Goal: Transaction & Acquisition: Purchase product/service

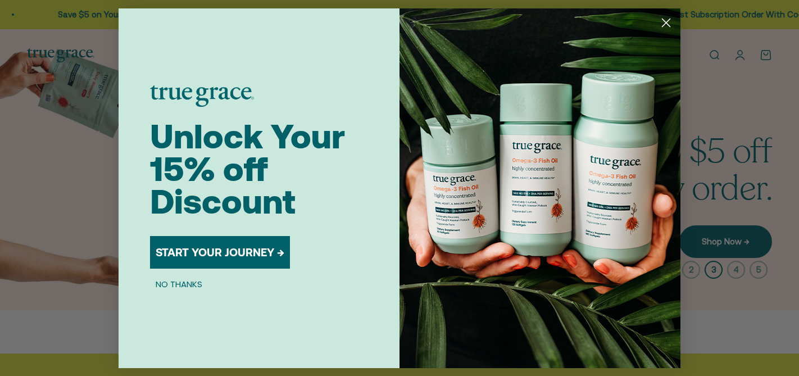
click at [667, 25] on circle "Close dialog" at bounding box center [666, 22] width 19 height 19
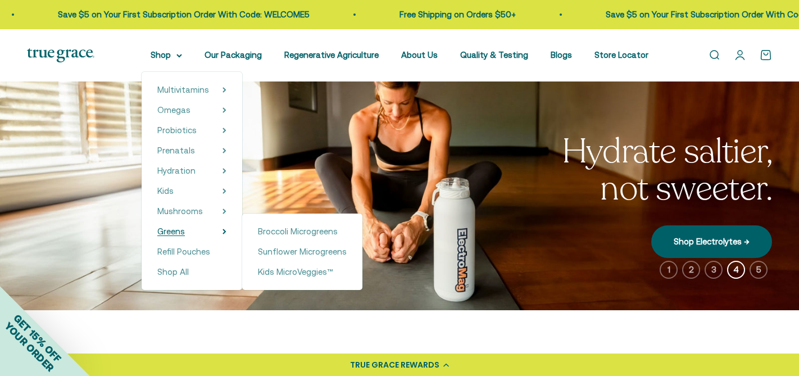
click at [180, 231] on span "Greens" at bounding box center [171, 231] width 28 height 10
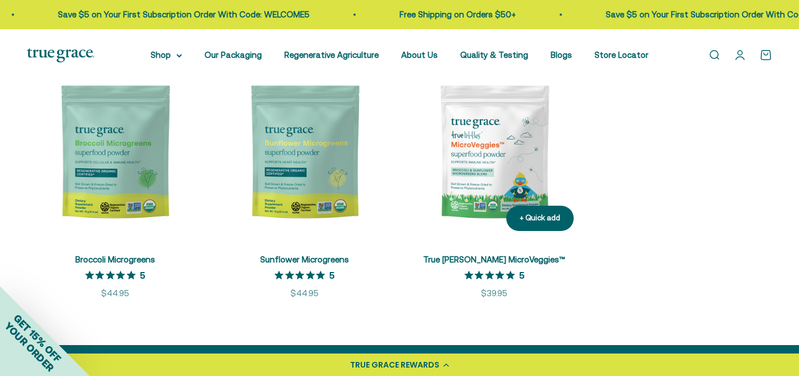
scroll to position [298, 0]
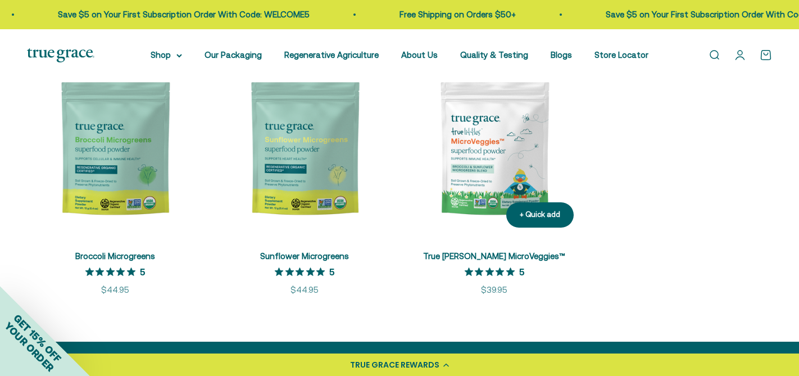
click at [498, 169] on img at bounding box center [494, 148] width 176 height 176
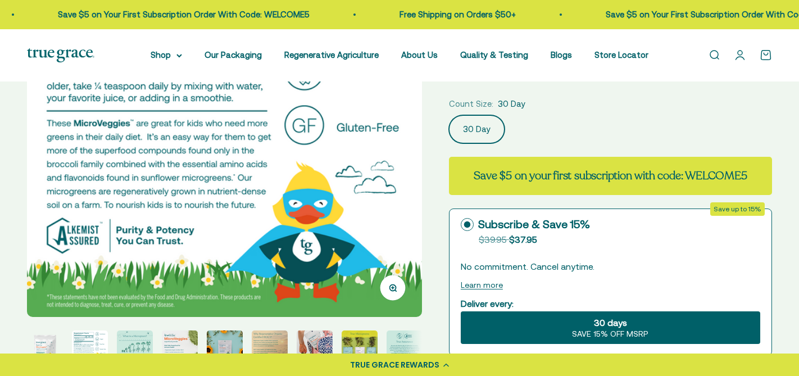
scroll to position [62, 0]
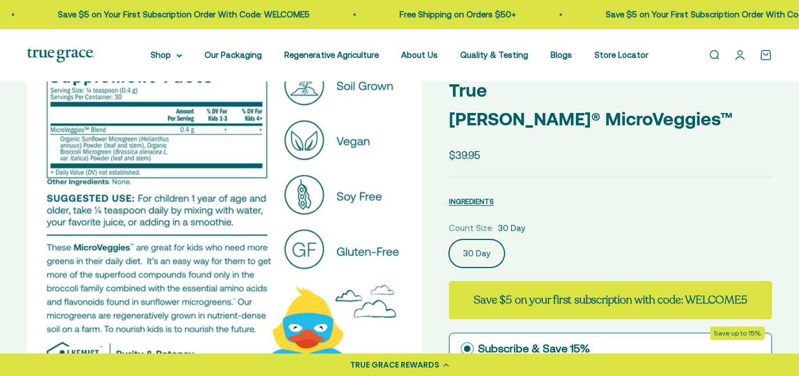
select select "3"
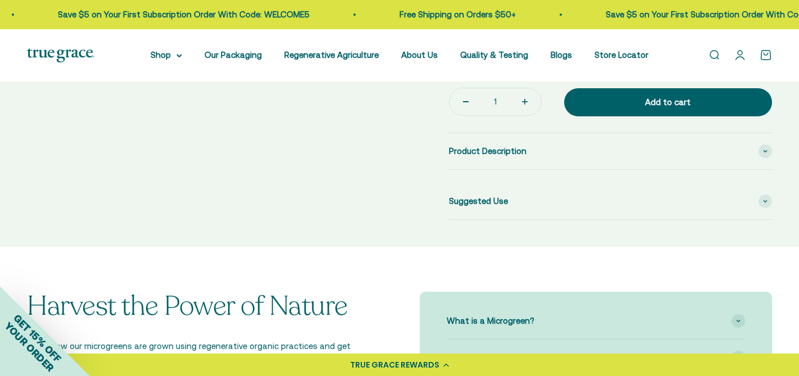
scroll to position [520, 0]
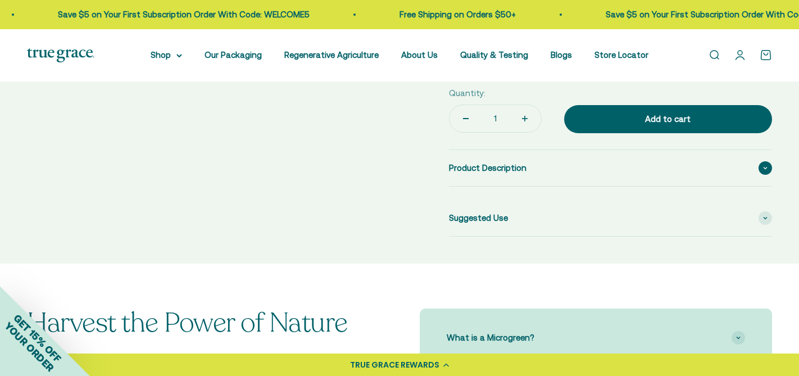
click at [567, 153] on div "Product Description" at bounding box center [610, 168] width 323 height 36
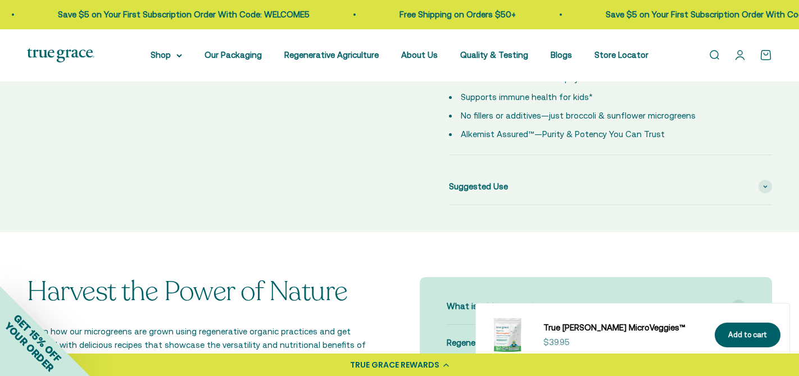
scroll to position [712, 0]
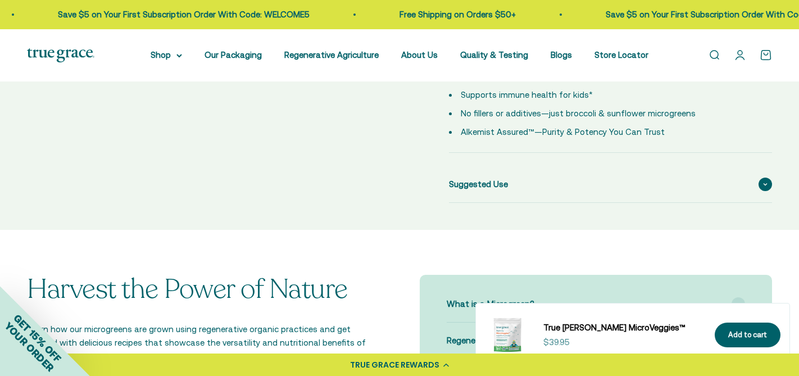
click at [556, 166] on div "Suggested Use" at bounding box center [610, 184] width 323 height 36
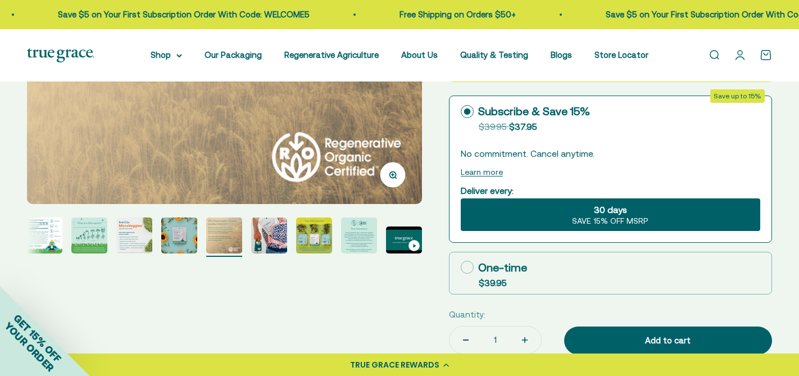
scroll to position [298, 0]
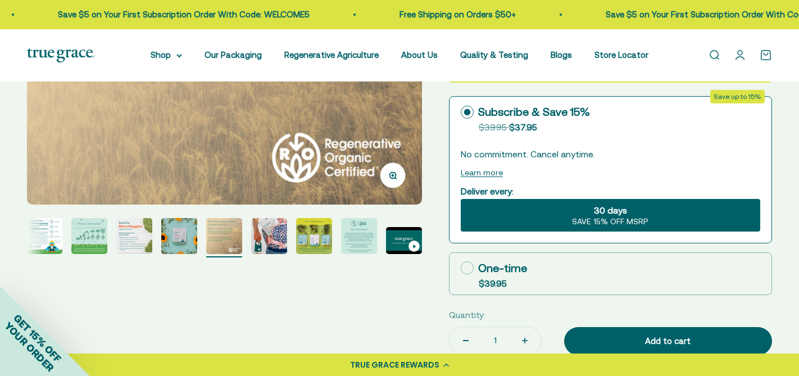
click at [324, 244] on img "Go to item 8" at bounding box center [314, 236] width 36 height 36
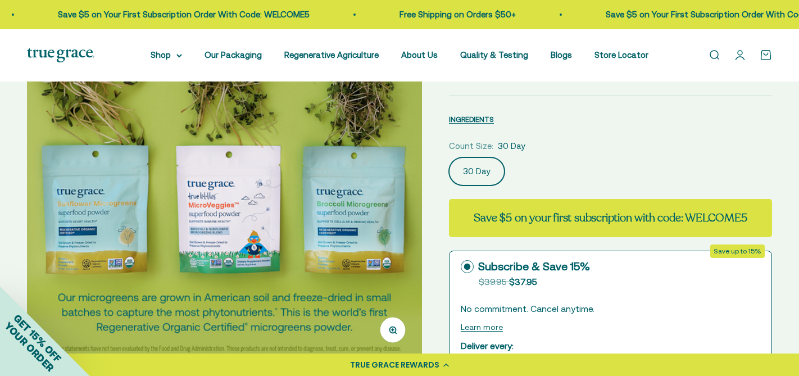
scroll to position [145, 0]
